Goal: Task Accomplishment & Management: Manage account settings

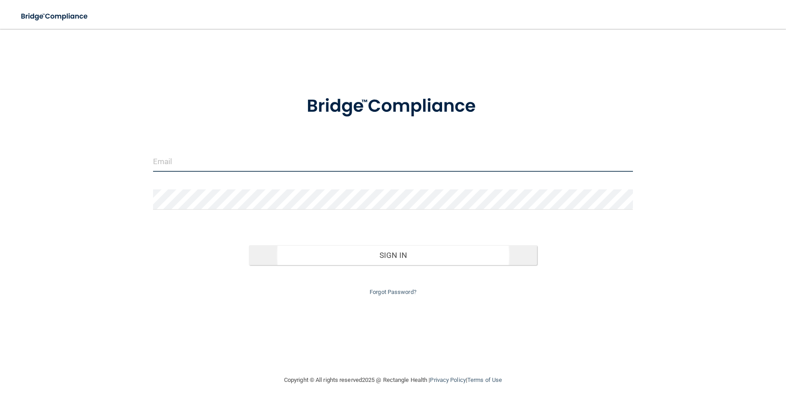
type input "[EMAIL_ADDRESS][DOMAIN_NAME]"
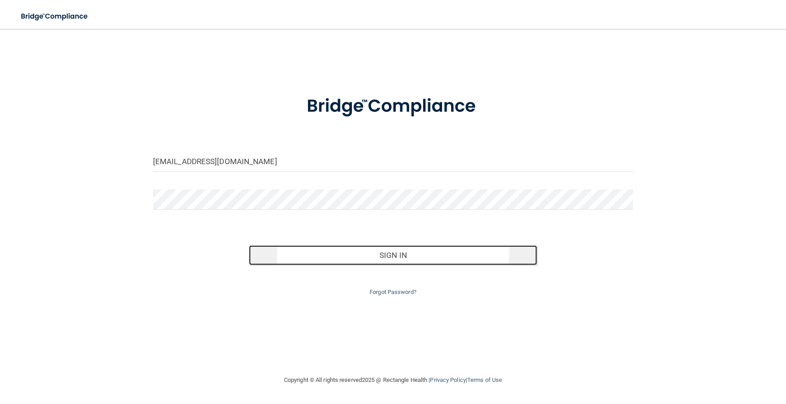
click at [396, 257] on button "Sign In" at bounding box center [393, 255] width 288 height 20
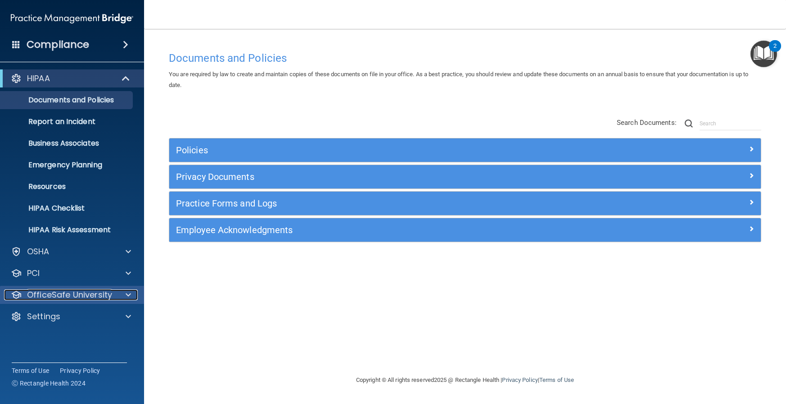
click at [52, 299] on p "OfficeSafe University" at bounding box center [69, 294] width 85 height 11
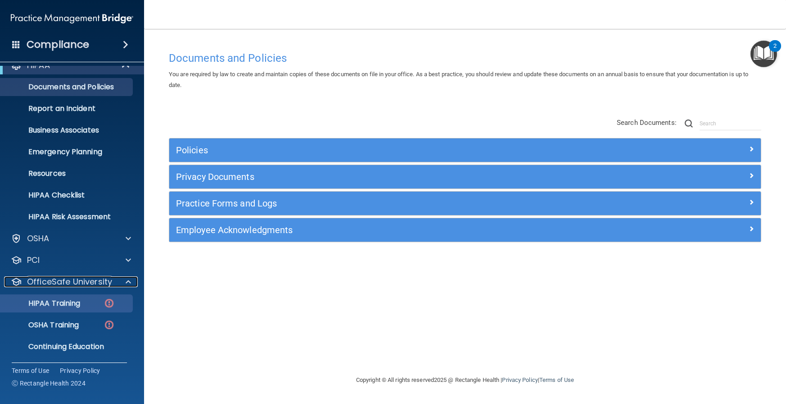
scroll to position [35, 0]
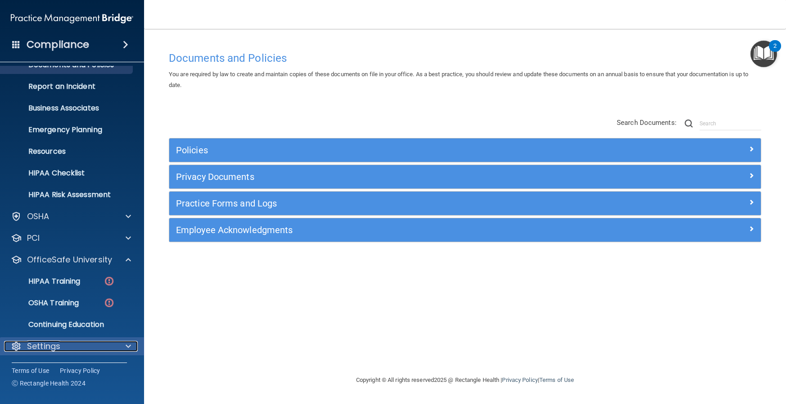
click at [50, 346] on p "Settings" at bounding box center [43, 345] width 33 height 11
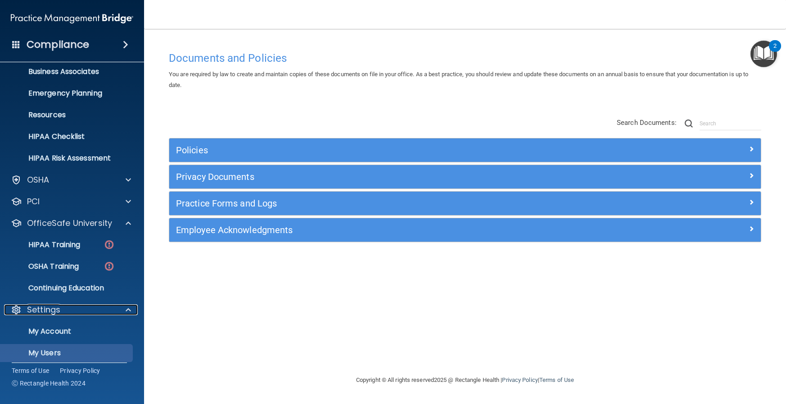
scroll to position [122, 0]
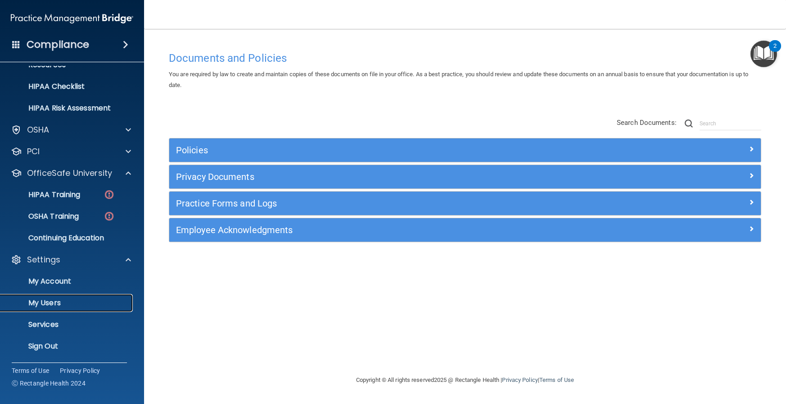
click at [51, 304] on p "My Users" at bounding box center [67, 302] width 123 height 9
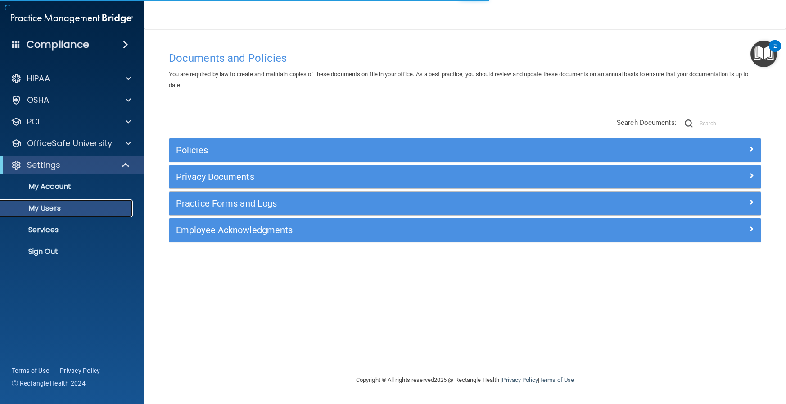
select select "20"
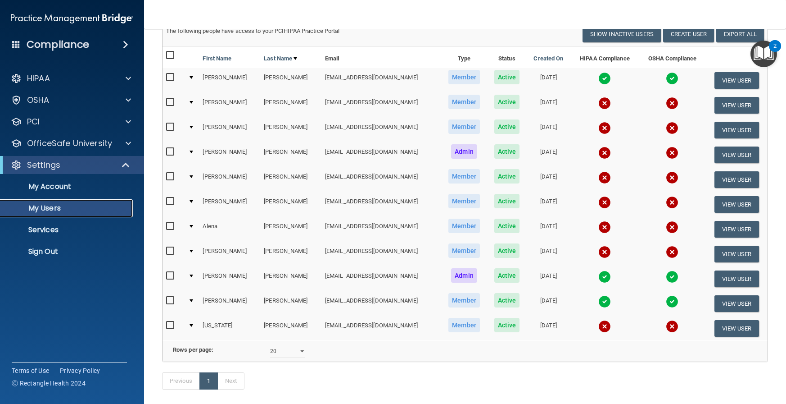
scroll to position [90, 0]
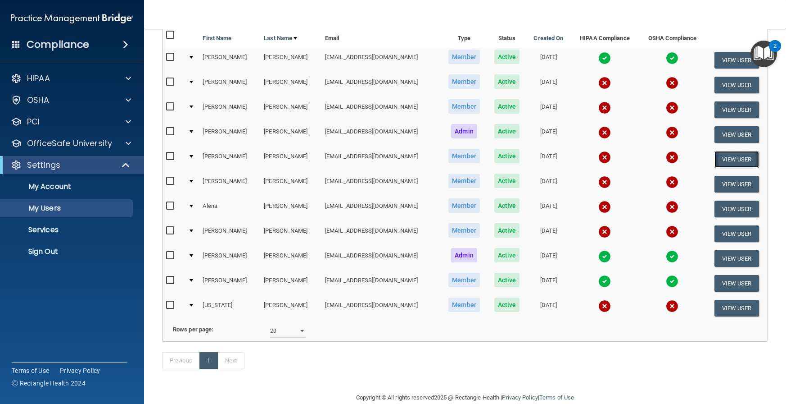
click at [720, 159] on button "View User" at bounding box center [737, 159] width 45 height 17
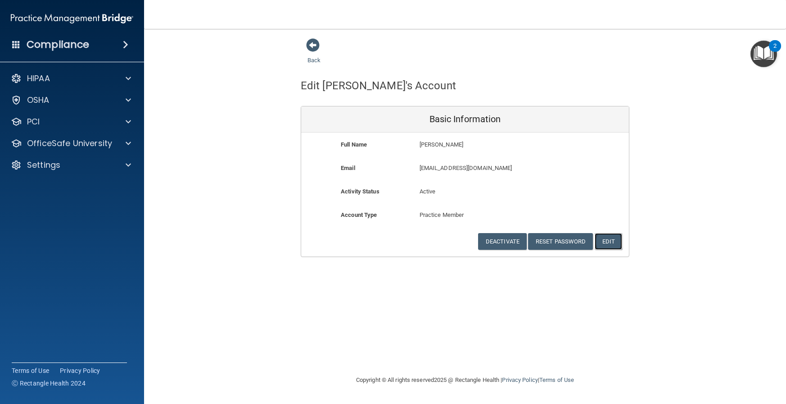
click at [611, 245] on button "Edit" at bounding box center [608, 241] width 27 height 17
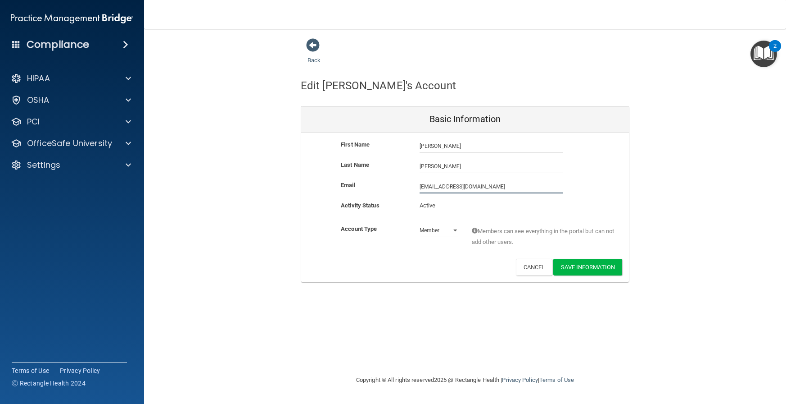
drag, startPoint x: 509, startPoint y: 186, endPoint x: 399, endPoint y: 186, distance: 109.4
click at [399, 186] on div "Email [EMAIL_ADDRESS][DOMAIN_NAME] [EMAIL_ADDRESS][DOMAIN_NAME]" at bounding box center [465, 187] width 328 height 14
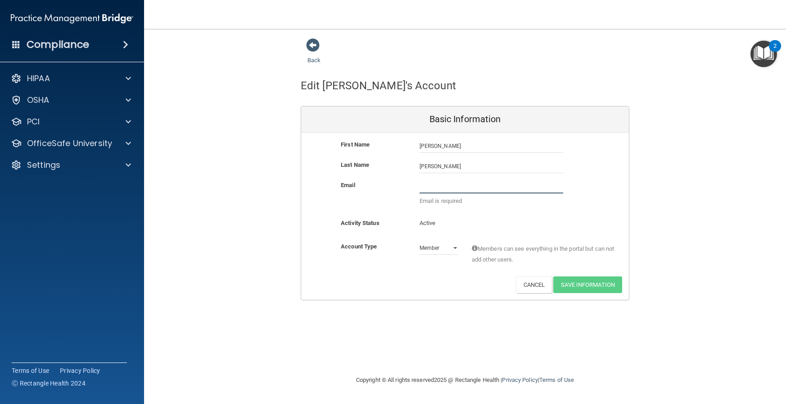
paste input "[EMAIL_ADDRESS][DOMAIN_NAME]"
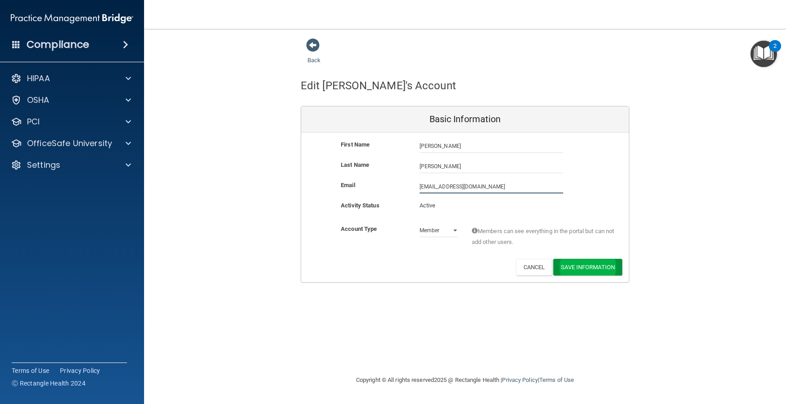
type input "[EMAIL_ADDRESS][DOMAIN_NAME]"
click at [590, 268] on button "Save Information" at bounding box center [587, 267] width 69 height 17
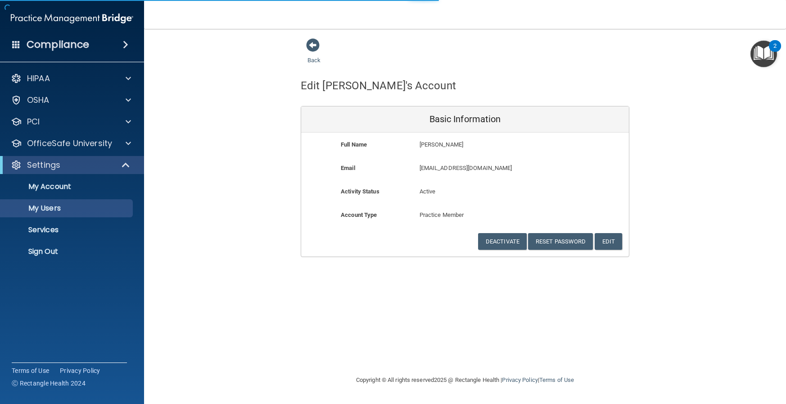
select select "20"
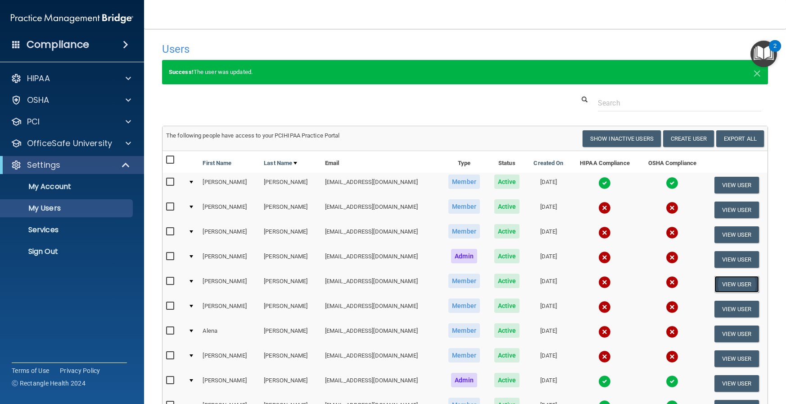
click at [722, 284] on button "View User" at bounding box center [737, 284] width 45 height 17
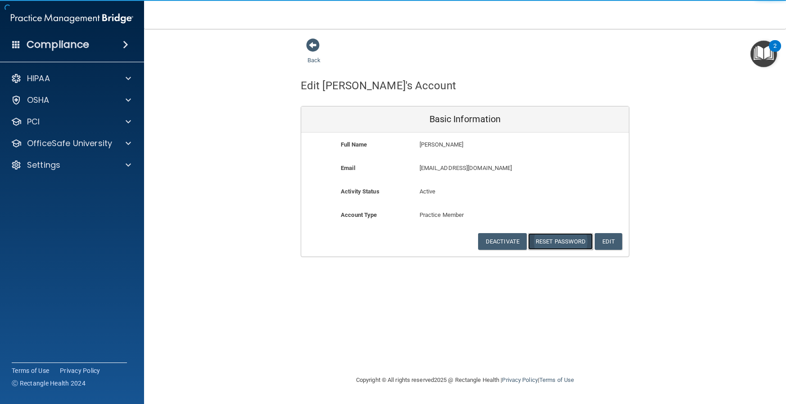
click at [588, 244] on button "Reset Password" at bounding box center [560, 241] width 65 height 17
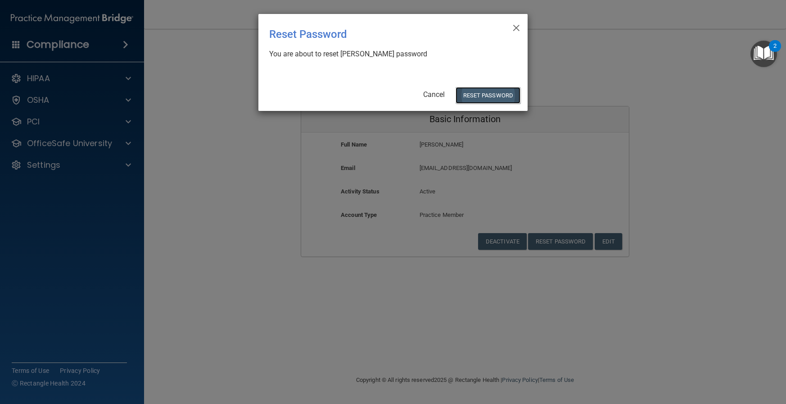
click at [486, 94] on button "Reset Password" at bounding box center [488, 95] width 65 height 17
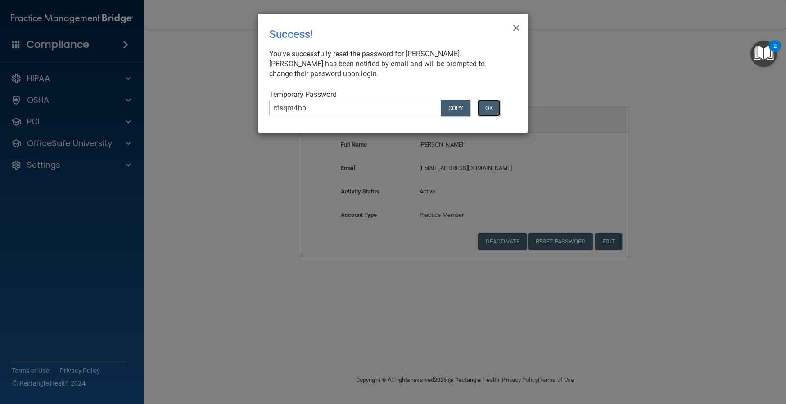
click at [485, 113] on button "OK" at bounding box center [489, 108] width 23 height 17
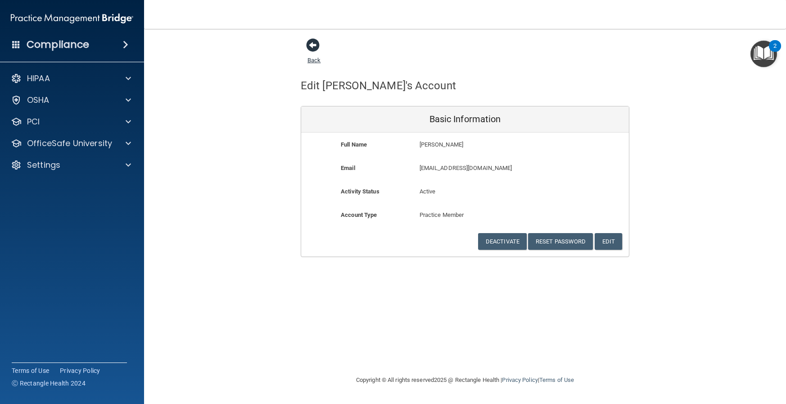
click at [309, 41] on span at bounding box center [313, 45] width 14 height 14
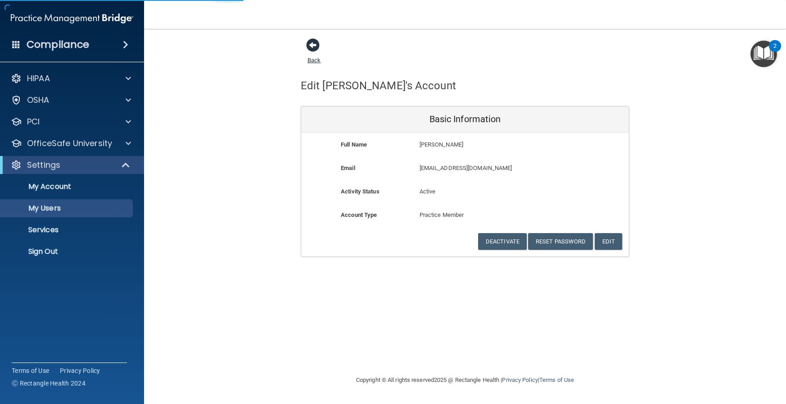
select select "20"
